Goal: Information Seeking & Learning: Learn about a topic

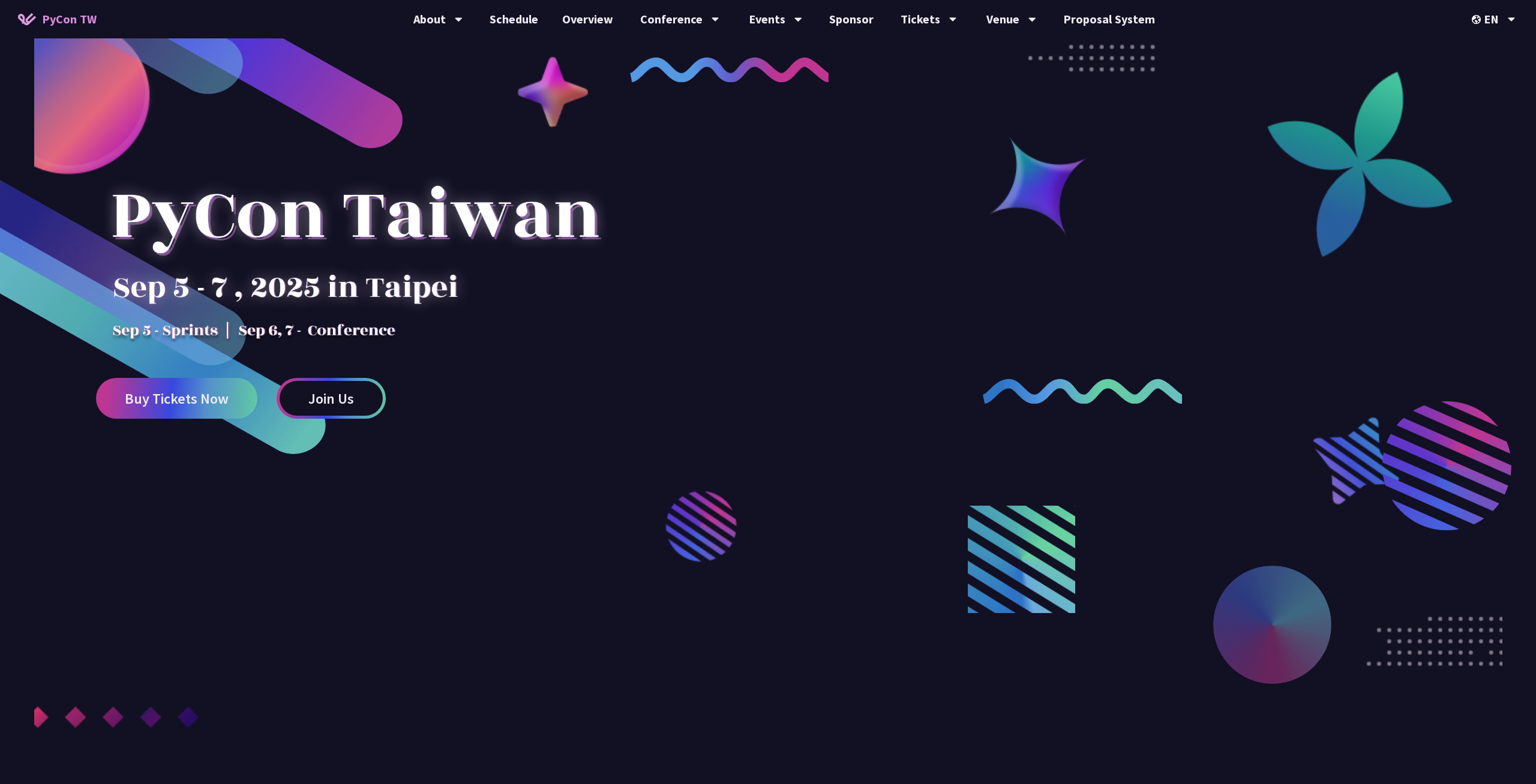
click at [602, 212] on div at bounding box center [355, 236] width 518 height 210
click at [1488, 21] on div "EN" at bounding box center [1493, 19] width 44 height 39
click at [1492, 85] on div "中文" at bounding box center [1493, 90] width 72 height 28
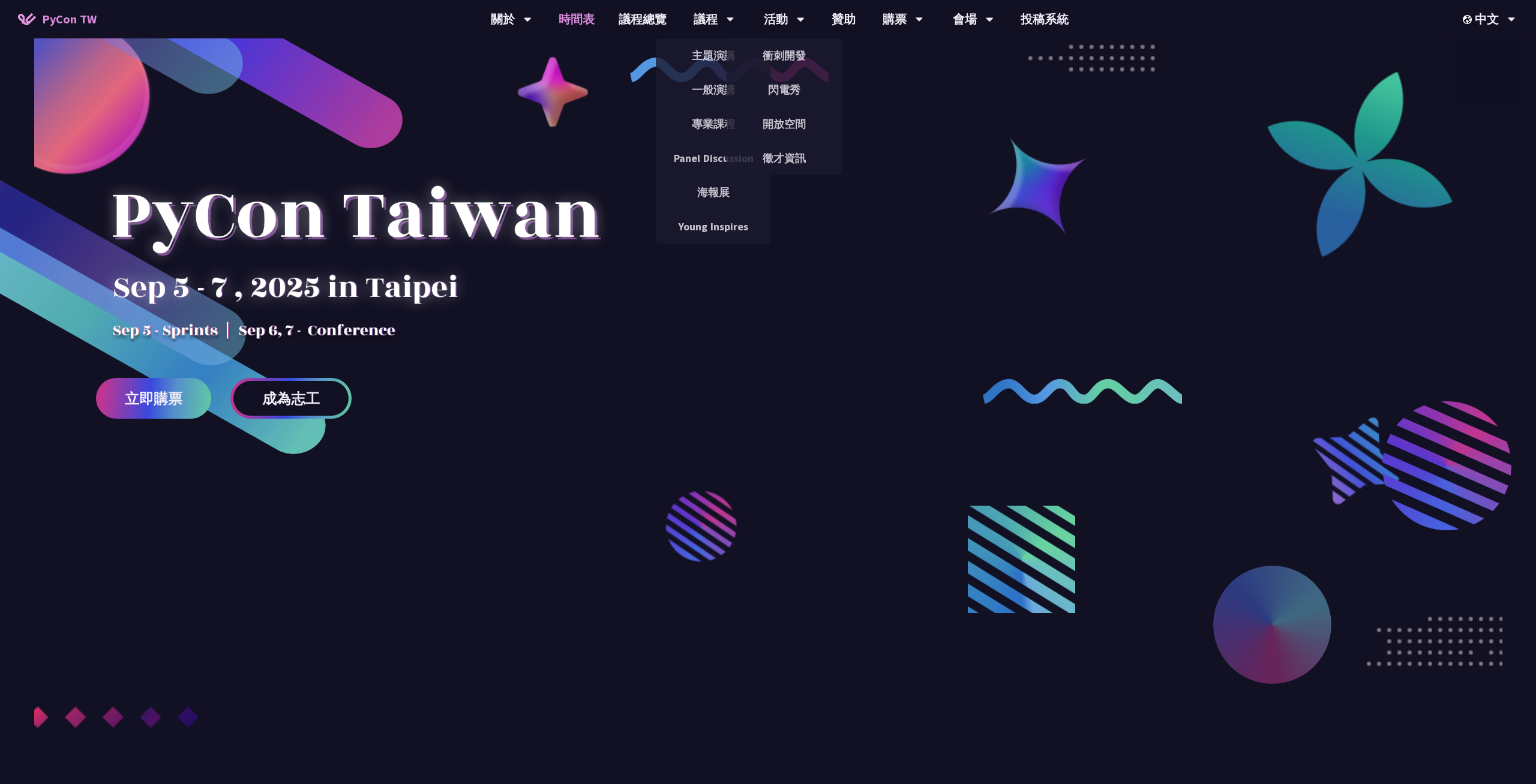
click at [558, 19] on link "時間表" at bounding box center [576, 19] width 60 height 39
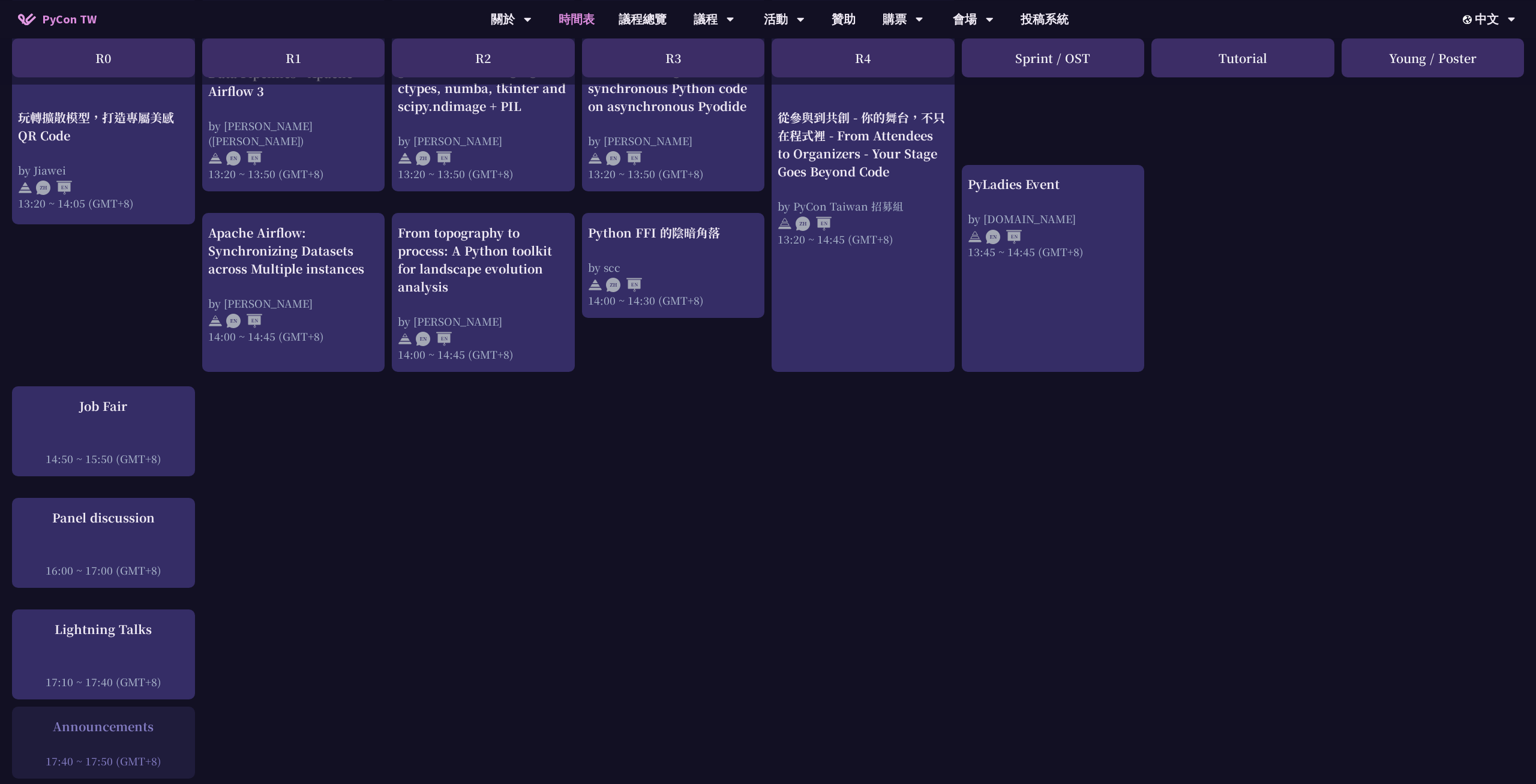
scroll to position [1101, 0]
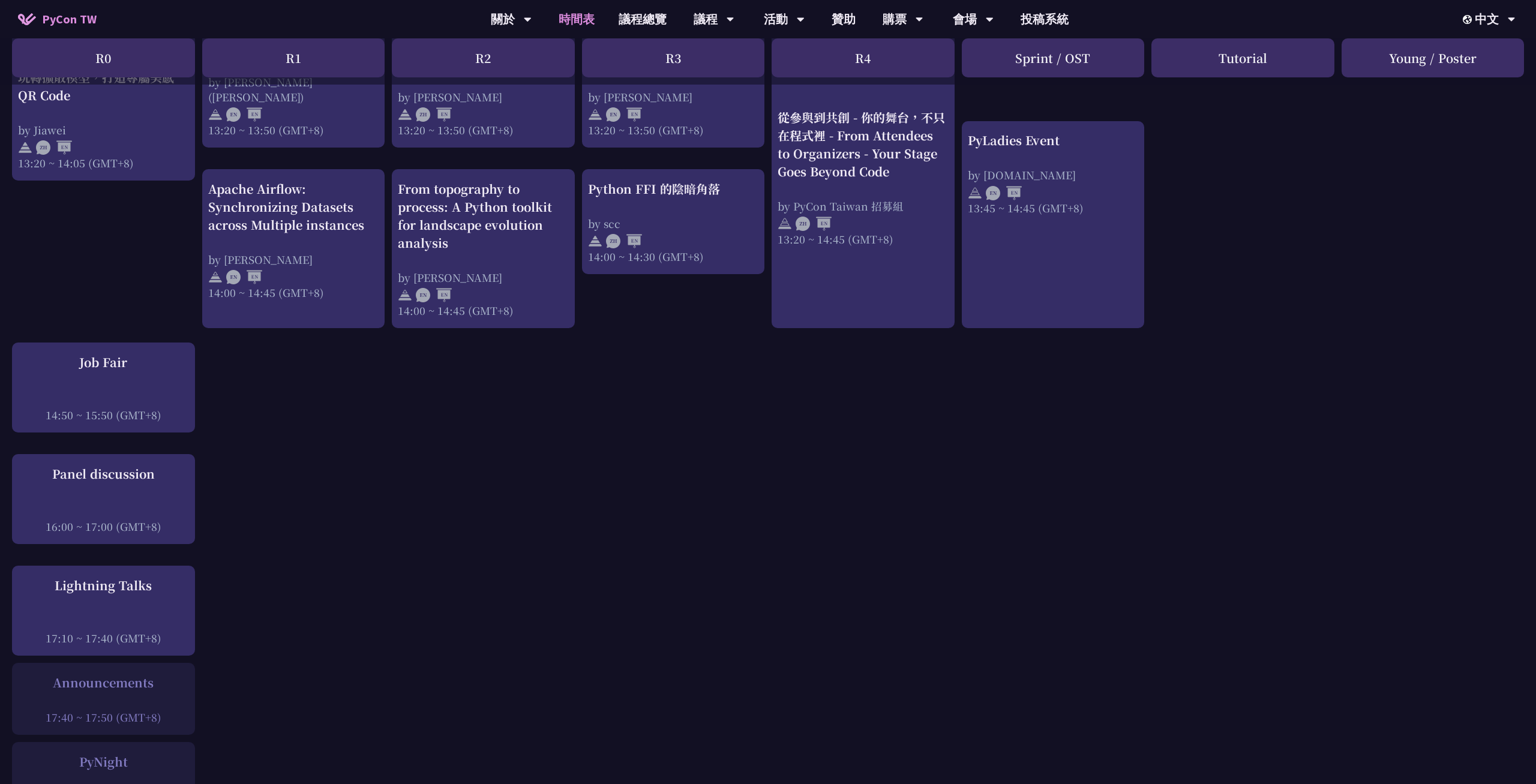
click at [496, 433] on div "An Introduction to the GIL for Python Beginners: Disabling It in Python 3.13 an…" at bounding box center [768, 72] width 1536 height 1858
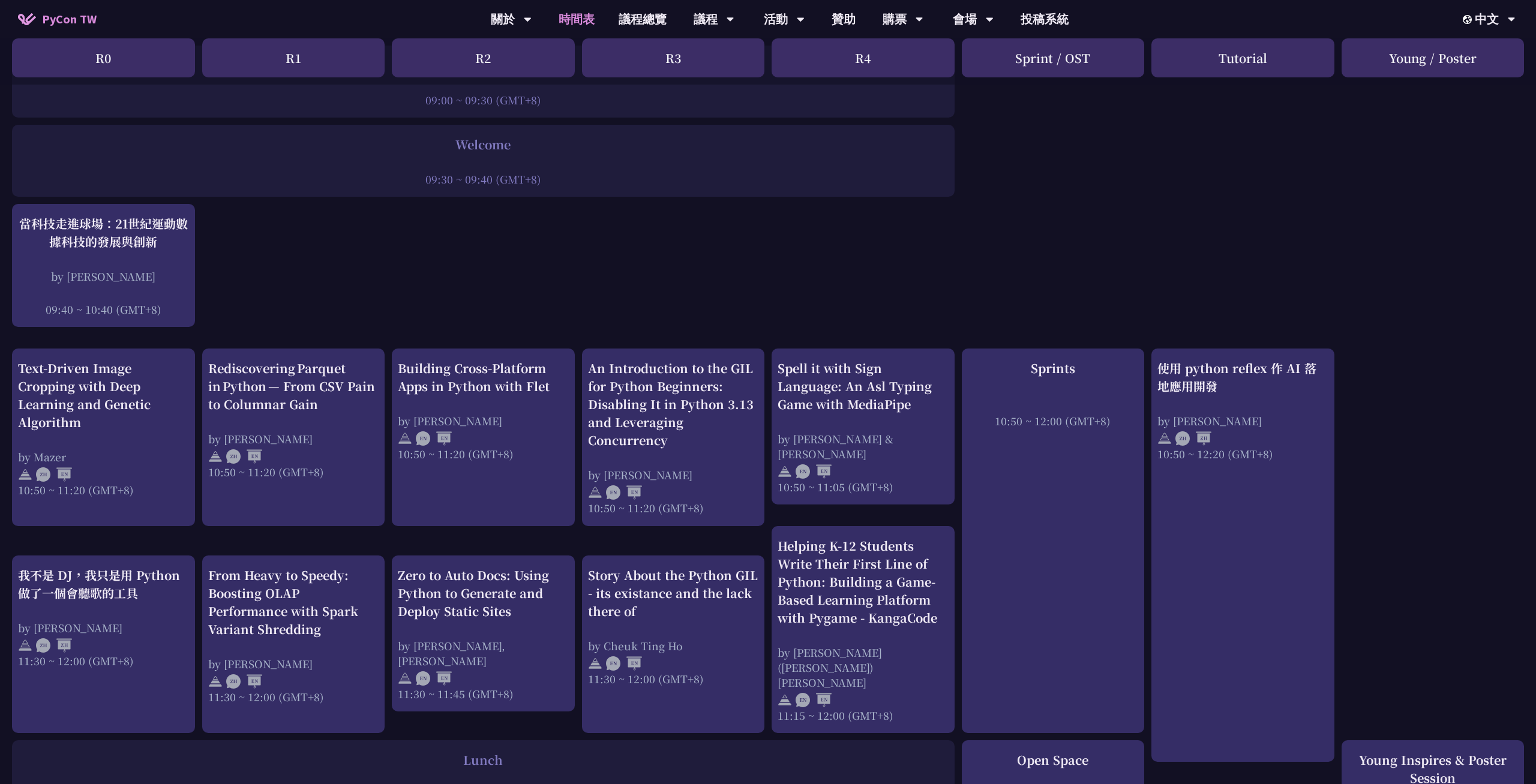
scroll to position [0, 0]
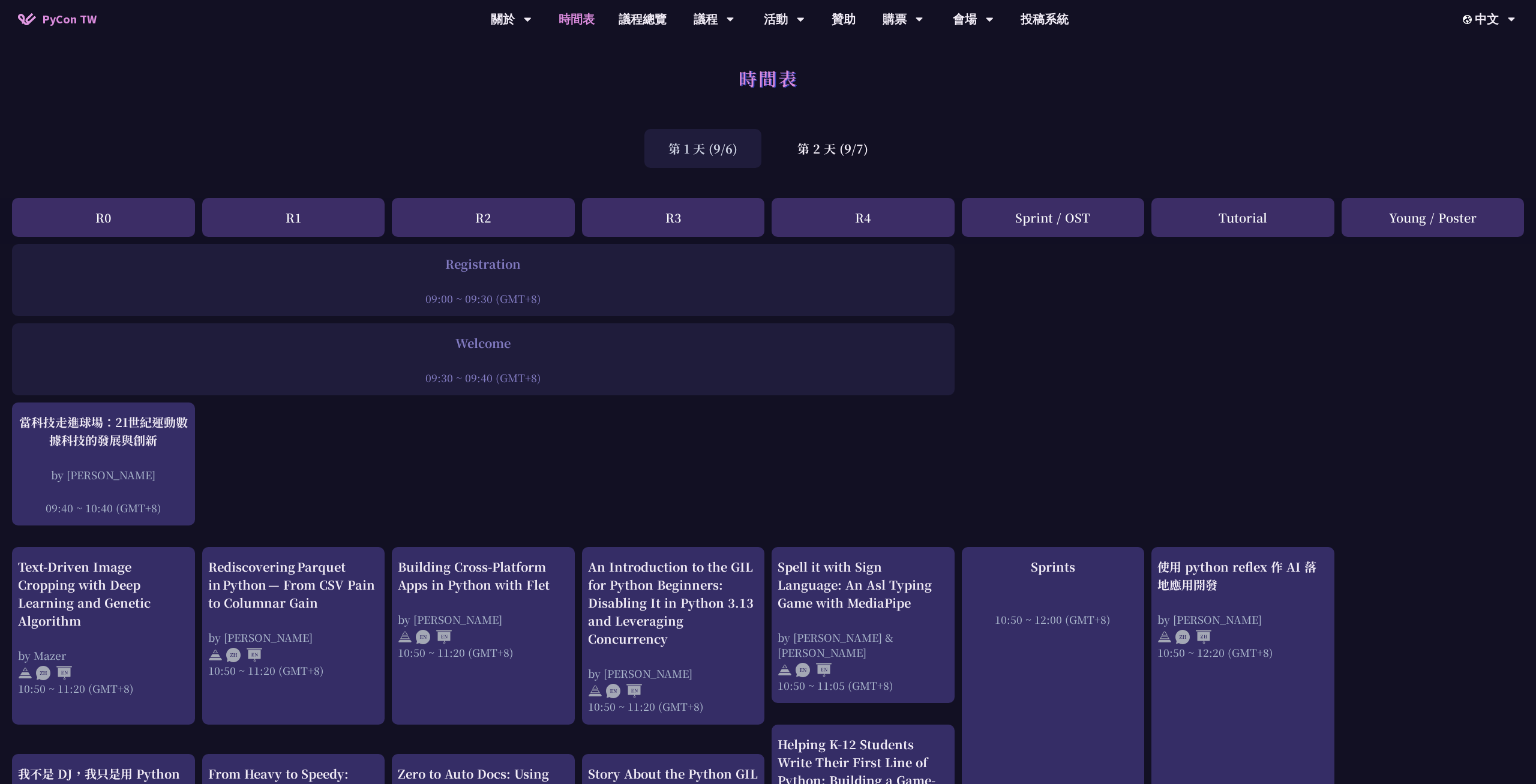
click at [695, 143] on div "第 1 天 (9/6)" at bounding box center [703, 148] width 117 height 39
click at [860, 145] on div "第 2 天 (9/7)" at bounding box center [833, 148] width 119 height 39
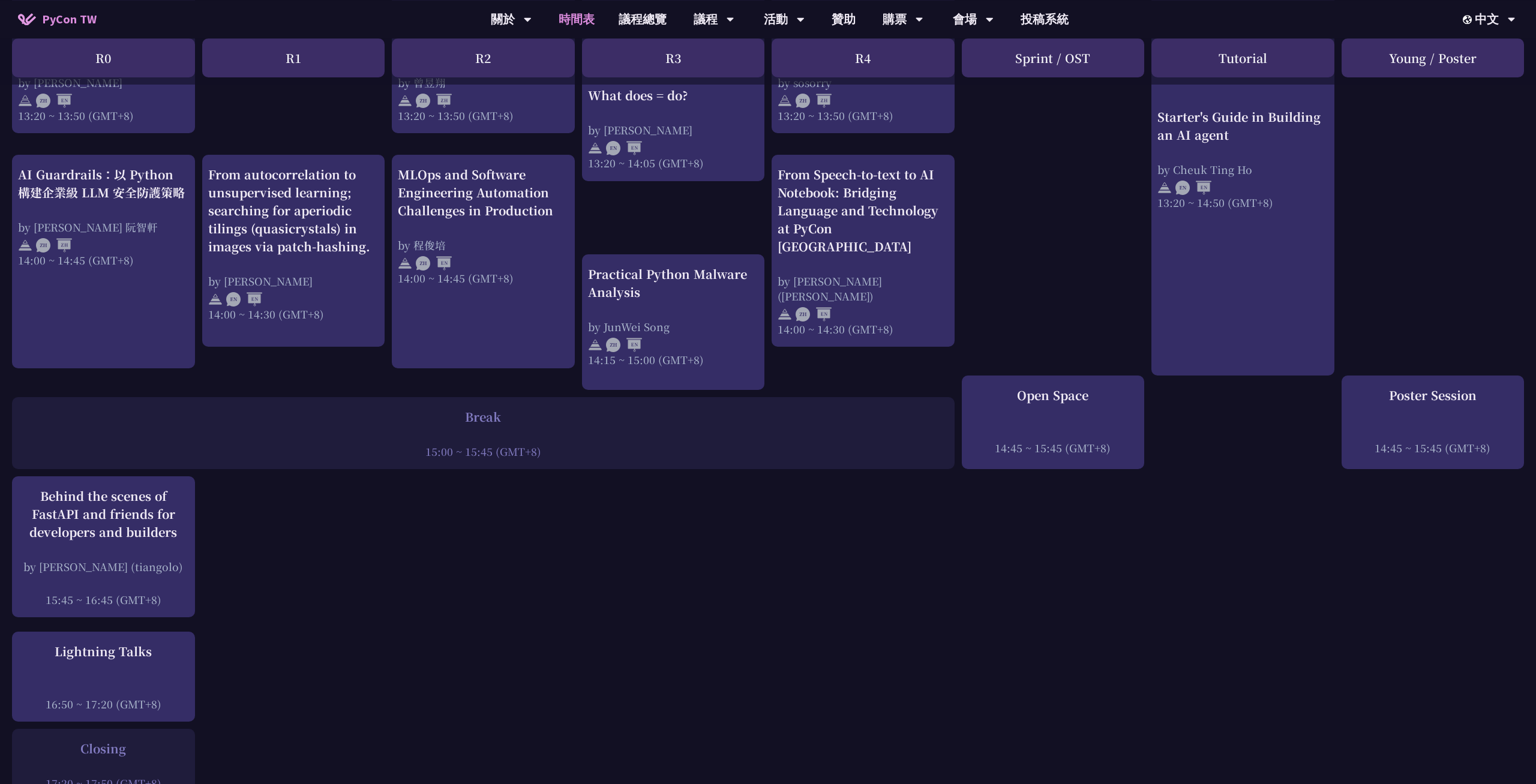
scroll to position [1295, 0]
